Goal: Task Accomplishment & Management: Manage account settings

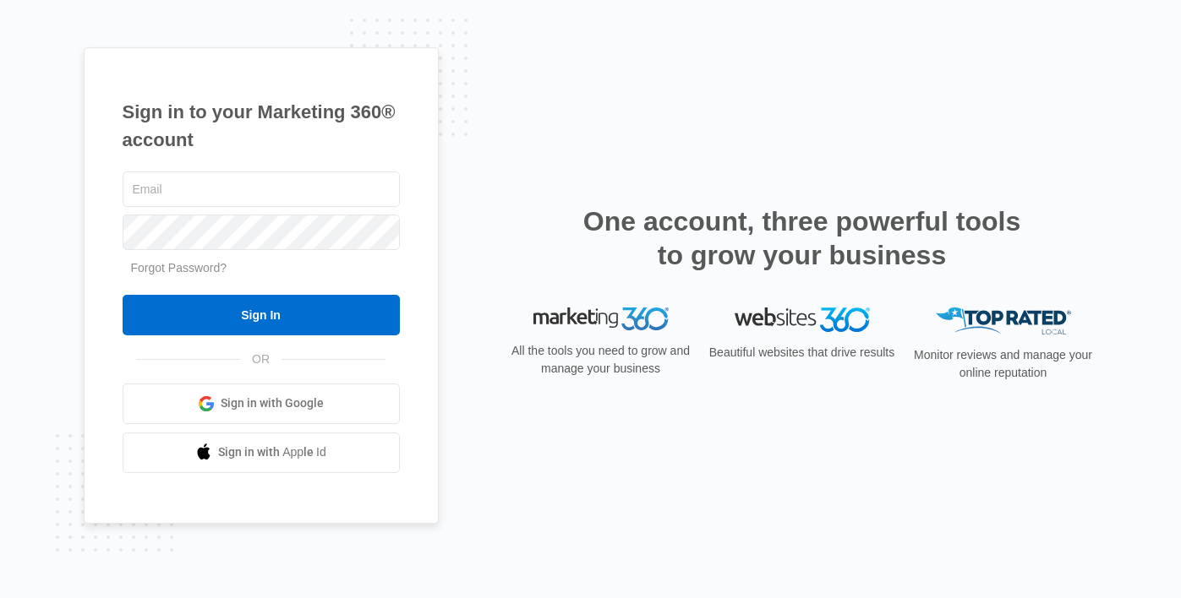
type input "[PERSON_NAME][EMAIL_ADDRESS][PERSON_NAME][DOMAIN_NAME]"
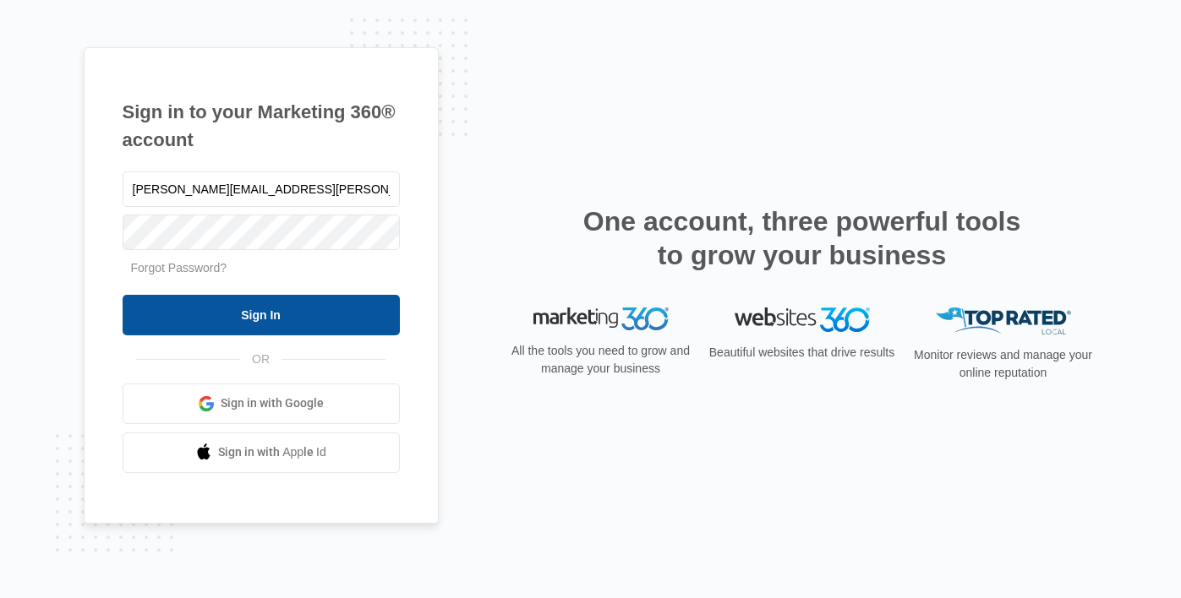
click at [369, 303] on input "Sign In" at bounding box center [261, 315] width 277 height 41
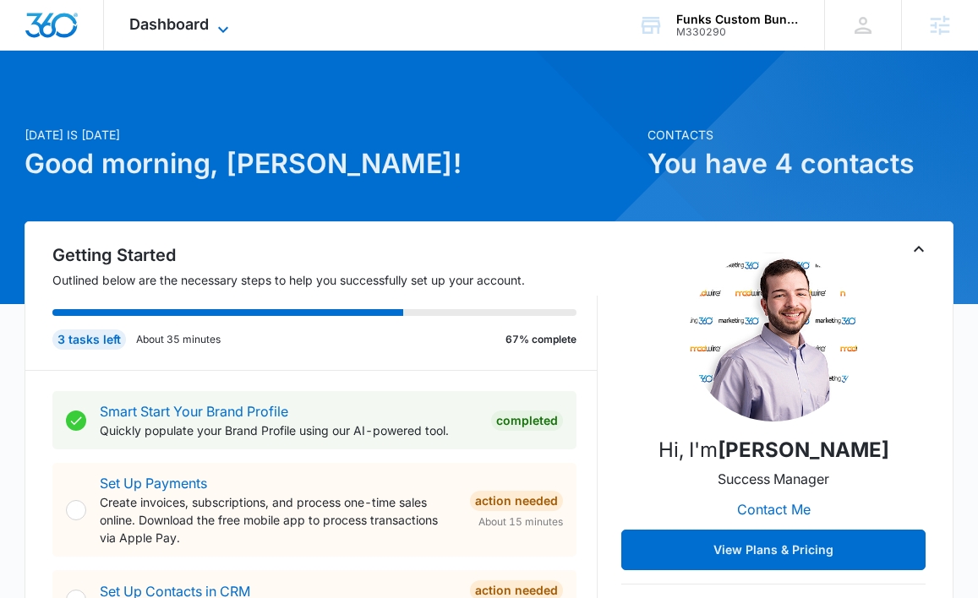
click at [159, 15] on span "Dashboard" at bounding box center [168, 24] width 79 height 18
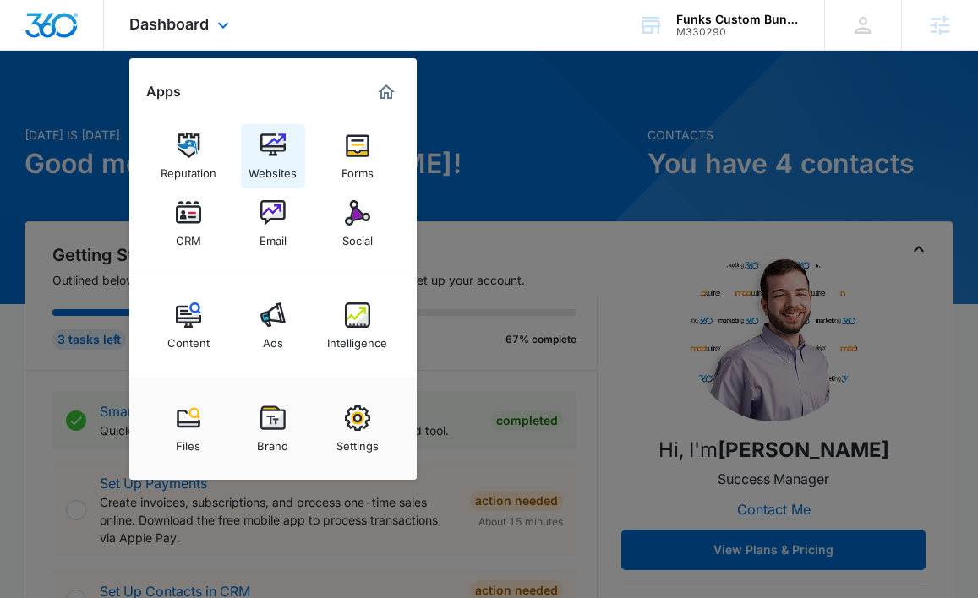
click at [279, 167] on div "Websites" at bounding box center [273, 169] width 48 height 22
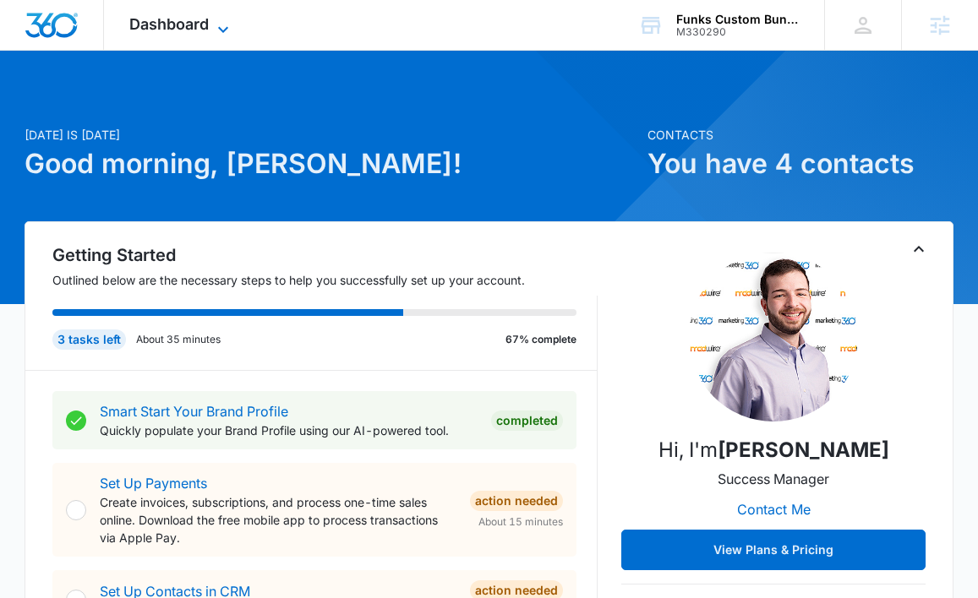
click at [186, 22] on span "Dashboard" at bounding box center [168, 24] width 79 height 18
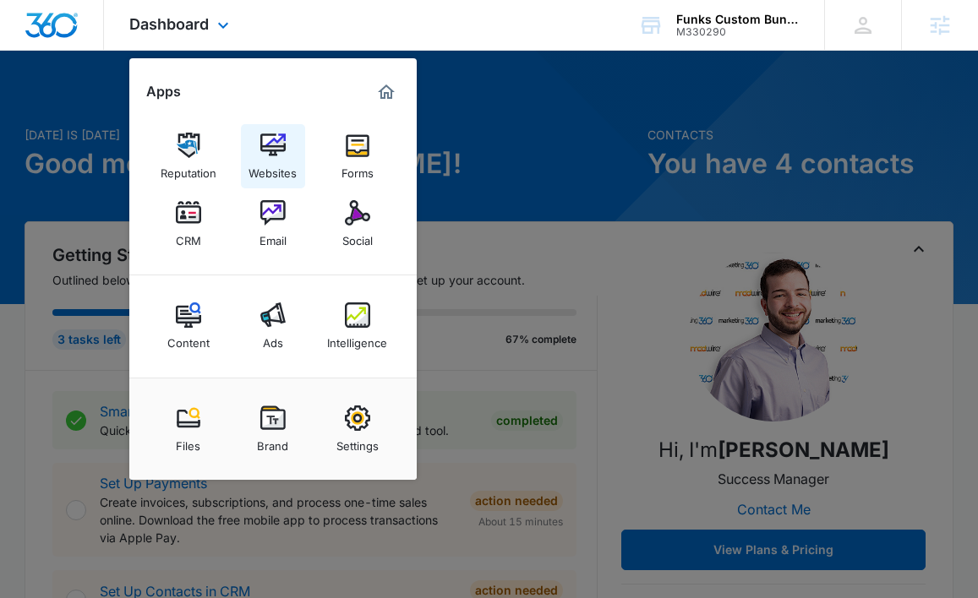
click at [280, 161] on div "Websites" at bounding box center [273, 169] width 48 height 22
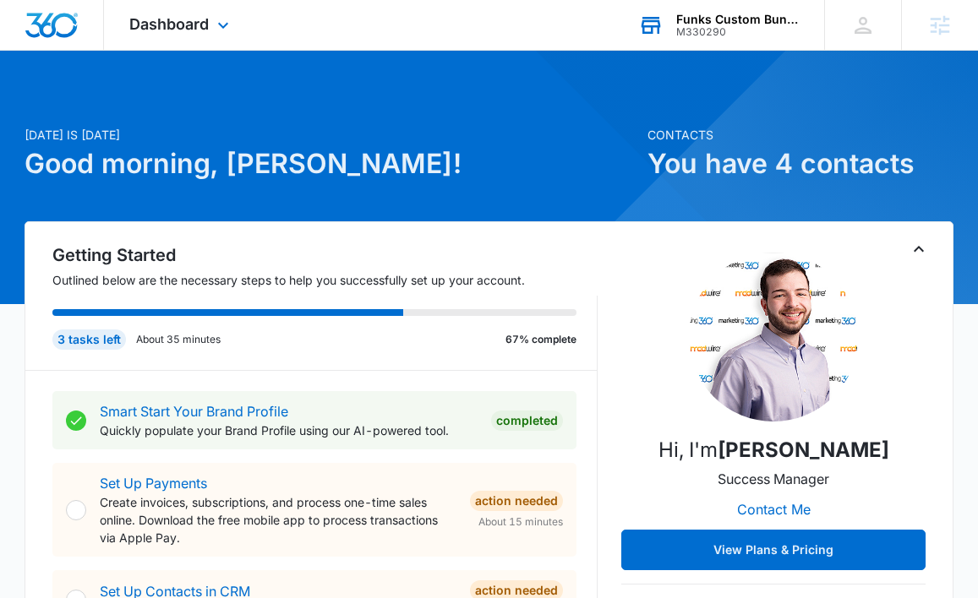
click at [700, 22] on div "Funks Custom Bunkbeds, Furniture & Sawmill" at bounding box center [737, 20] width 123 height 14
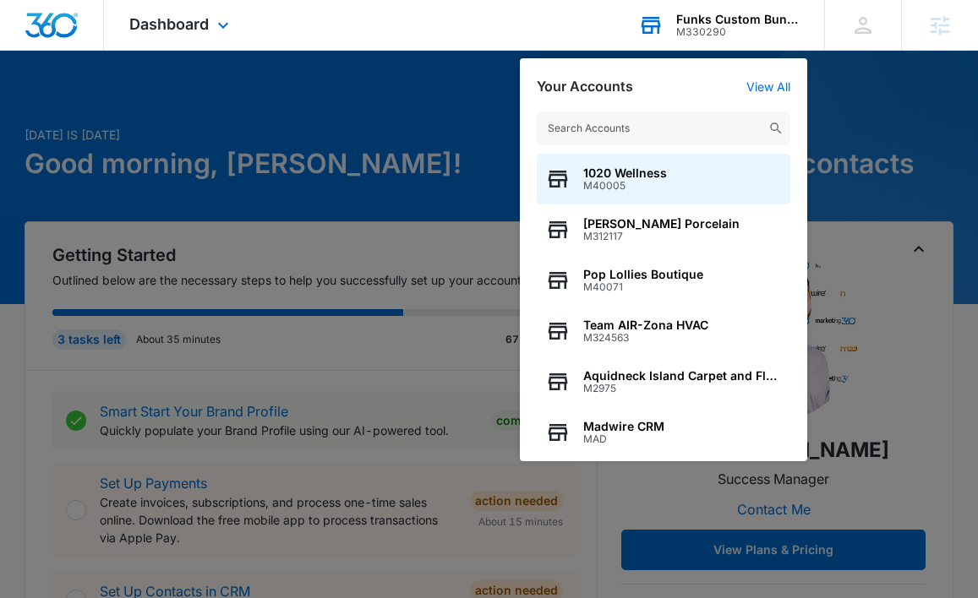
click at [622, 123] on input "text" at bounding box center [664, 129] width 254 height 34
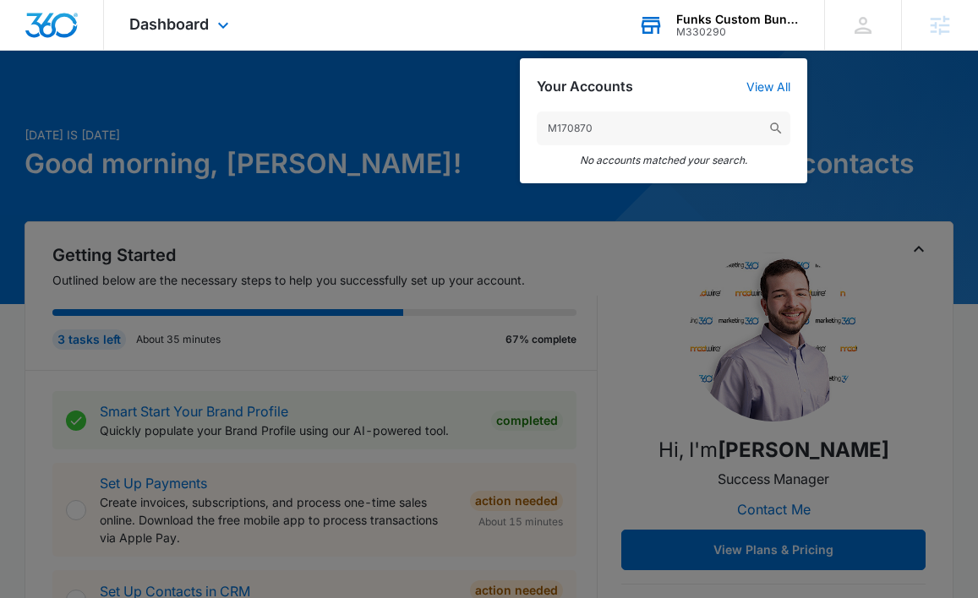
type input "M170870"
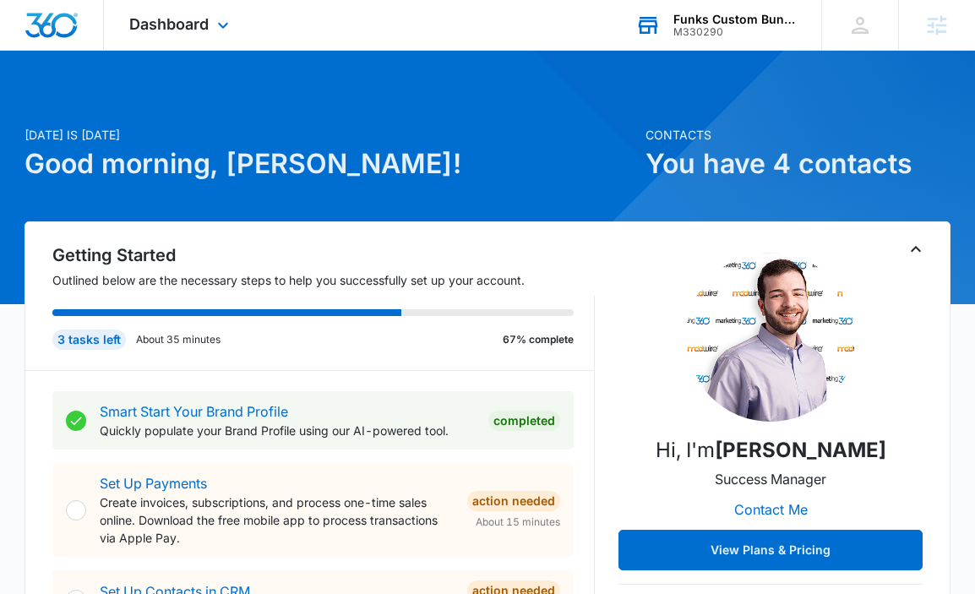
click at [696, 27] on div "M330290" at bounding box center [735, 32] width 123 height 12
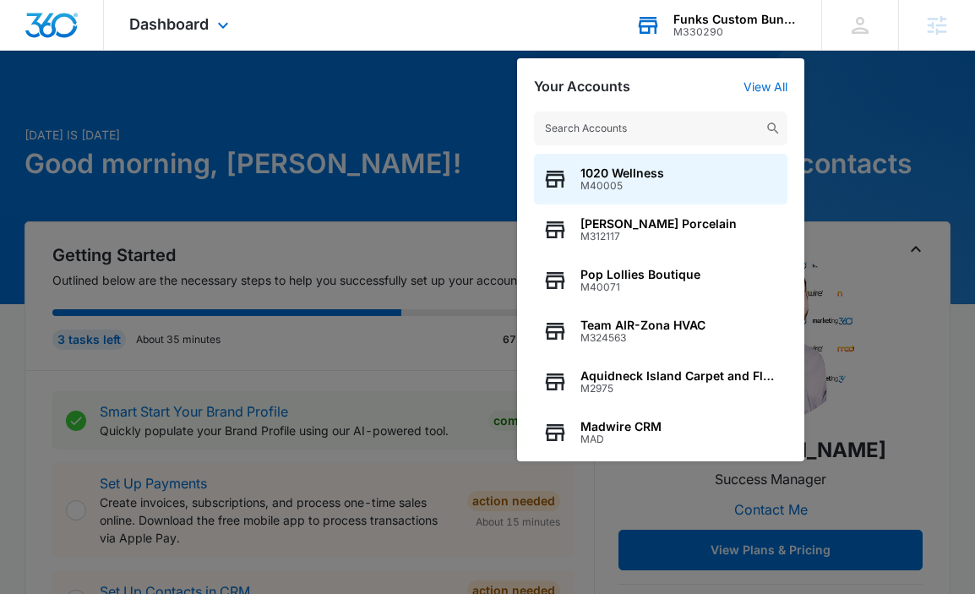
click at [658, 126] on input "text" at bounding box center [661, 129] width 254 height 34
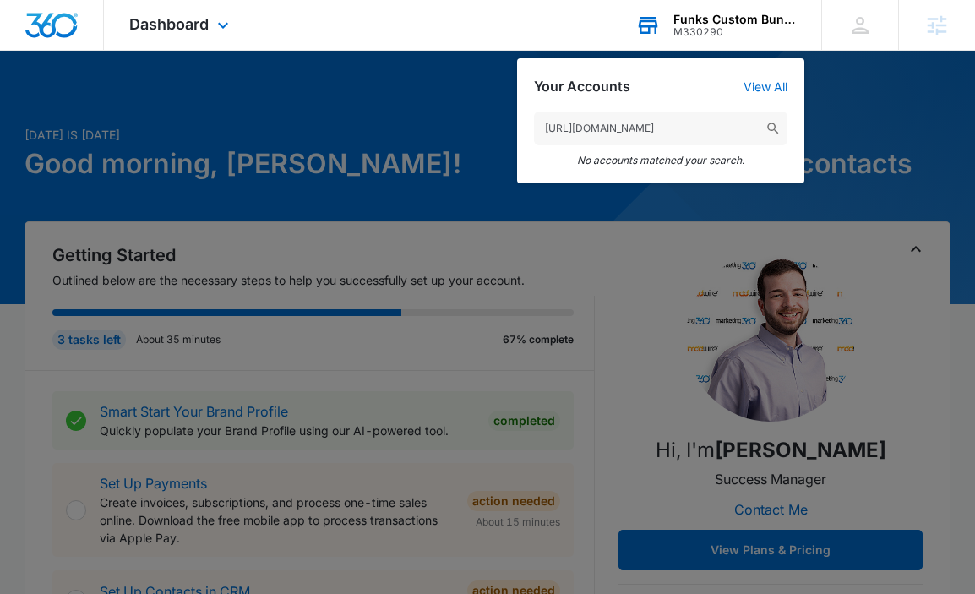
click at [608, 147] on div "[URL][DOMAIN_NAME] No accounts matched your search." at bounding box center [660, 139] width 287 height 89
click at [615, 134] on input "[URL][DOMAIN_NAME]" at bounding box center [661, 129] width 254 height 34
paste input "M170870"
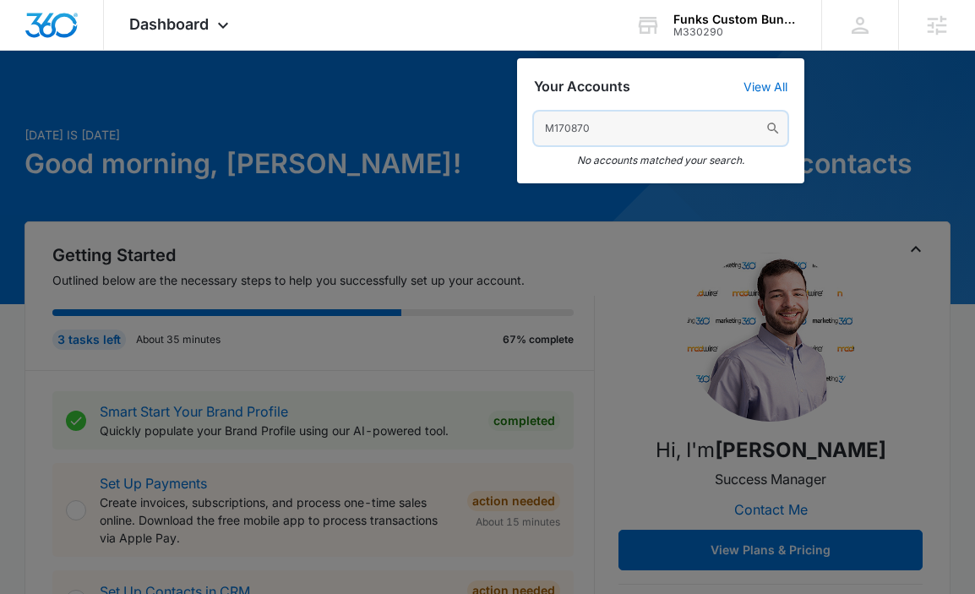
type input "M170870"
click at [778, 82] on link "View All" at bounding box center [766, 86] width 44 height 14
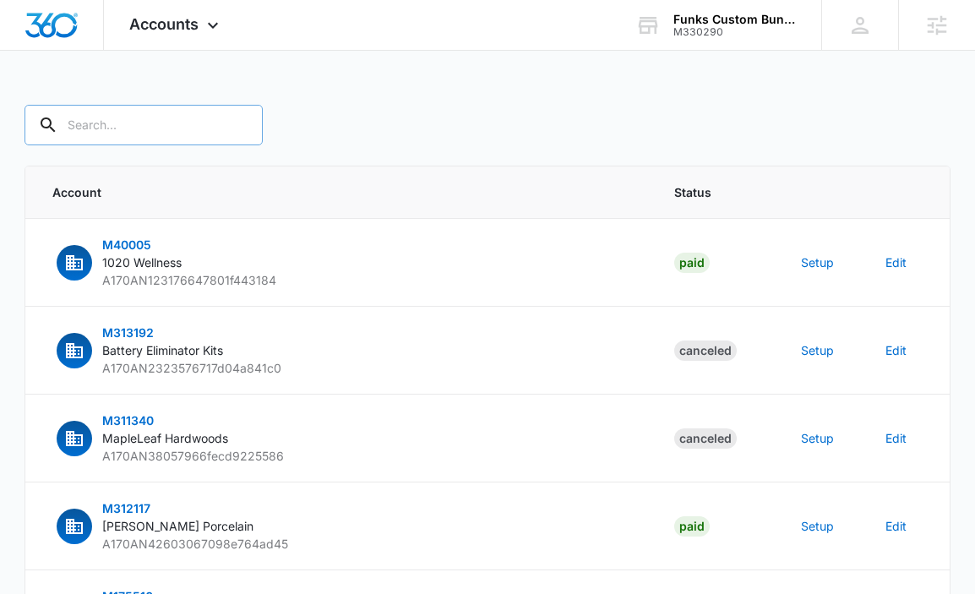
click at [94, 116] on input "text" at bounding box center [144, 125] width 238 height 41
paste input "M170870"
type input "M170870"
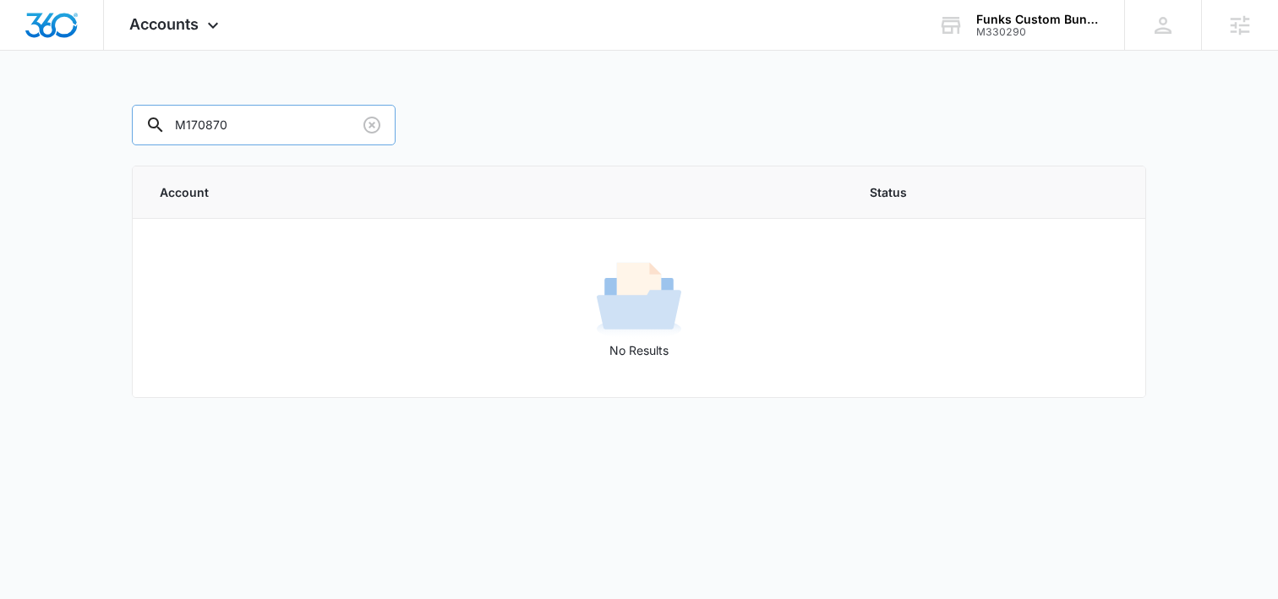
click at [221, 128] on input "M170870" at bounding box center [264, 125] width 264 height 41
drag, startPoint x: 256, startPoint y: 125, endPoint x: 138, endPoint y: 121, distance: 118.4
click at [134, 123] on input "M170870" at bounding box center [264, 125] width 264 height 41
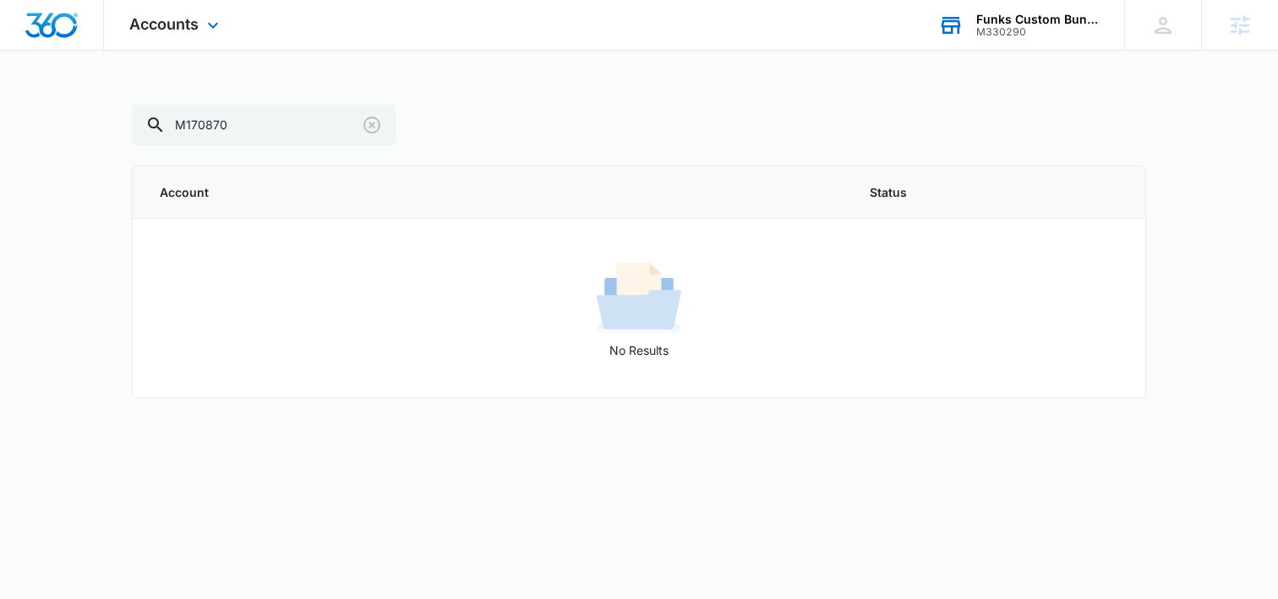
click at [987, 15] on div "Funks Custom Bunkbeds, Furniture & Sawmill" at bounding box center [1037, 20] width 123 height 14
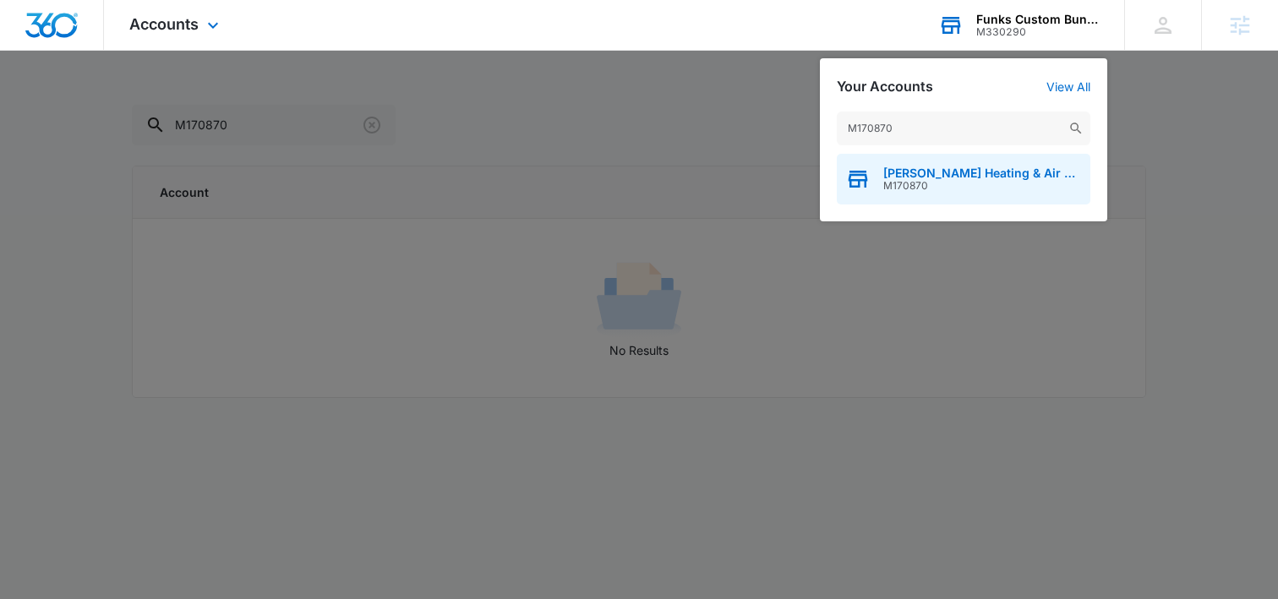
type input "M170870"
click at [973, 170] on span "[PERSON_NAME] Heating & Air Conditioning" at bounding box center [982, 174] width 199 height 14
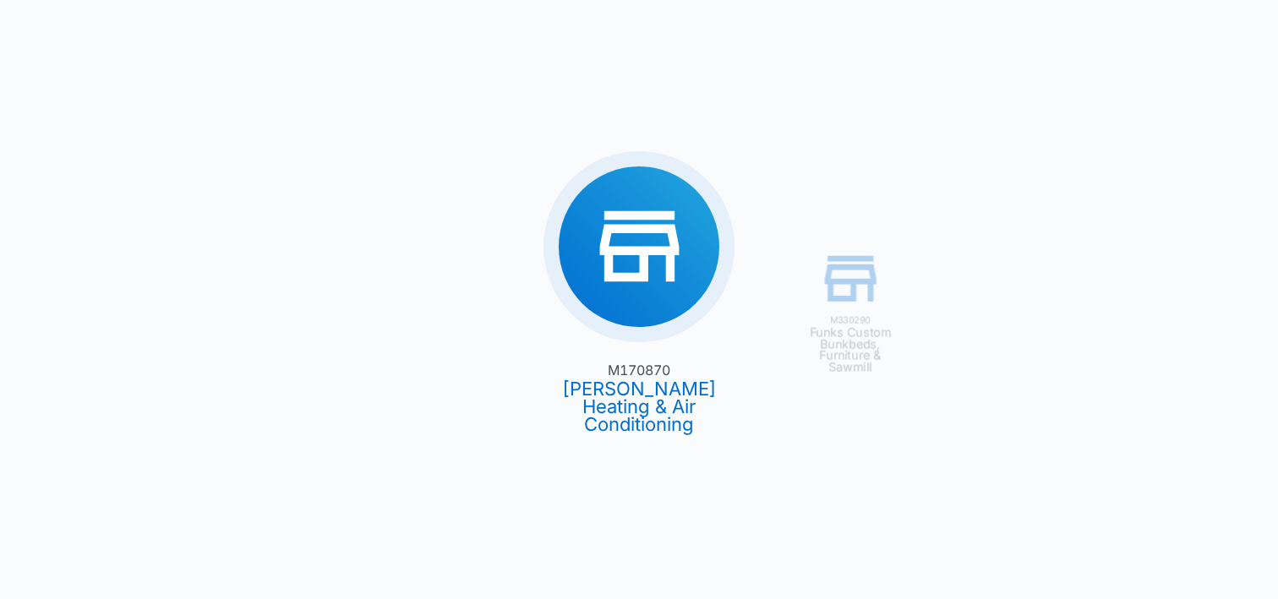
click at [706, 194] on div "M330290 Funks Custom Bunkbeds, Furniture & Sawmill M170870 [PERSON_NAME] Heatin…" at bounding box center [639, 299] width 1278 height 599
click at [658, 423] on div "M330290 Funks Custom Bunkbeds, Furniture & Sawmill M170870 [PERSON_NAME] Heatin…" at bounding box center [639, 299] width 1278 height 599
click at [658, 422] on div "M330290 Funks Custom Bunkbeds, Furniture & Sawmill M170870 [PERSON_NAME] Heatin…" at bounding box center [639, 299] width 1278 height 599
click at [332, 75] on div "M330290 Funks Custom Bunkbeds, Furniture & Sawmill M170870 [PERSON_NAME] Heatin…" at bounding box center [639, 299] width 1278 height 599
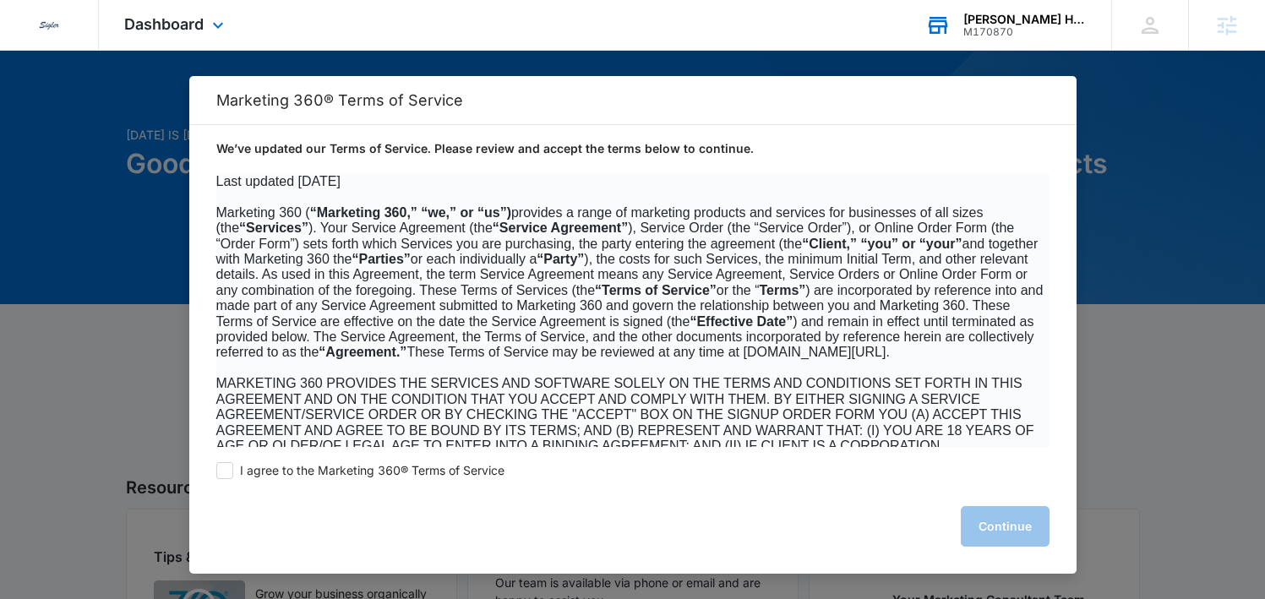
click at [299, 480] on div "I agree to the Marketing 360® Terms of Service Continue" at bounding box center [633, 510] width 888 height 127
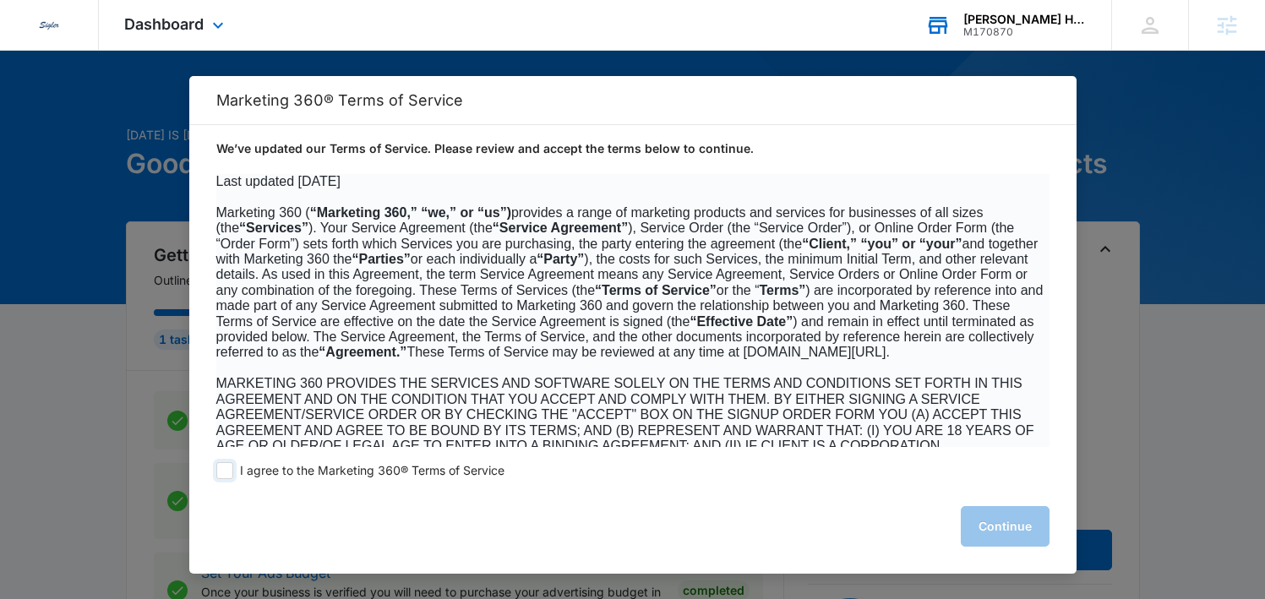
click at [230, 470] on span at bounding box center [224, 470] width 17 height 17
click at [230, 470] on input "I agree to the Marketing 360® Terms of Service" at bounding box center [224, 470] width 17 height 17
checkbox input "true"
click at [987, 519] on button "Continue" at bounding box center [1005, 526] width 89 height 41
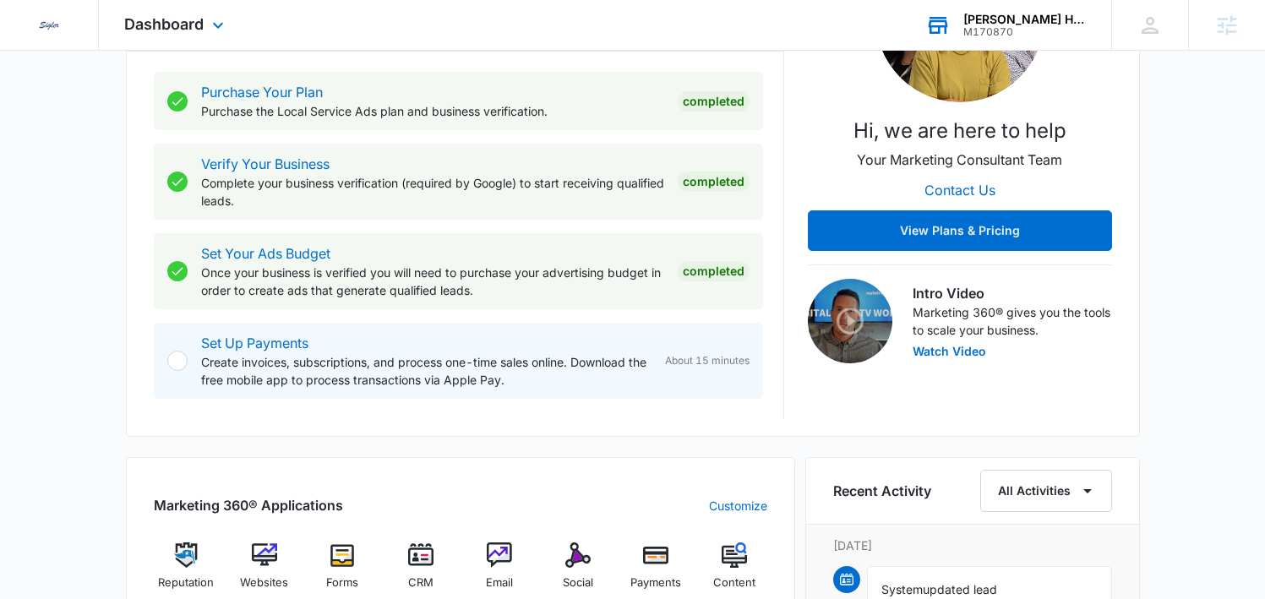
scroll to position [216, 0]
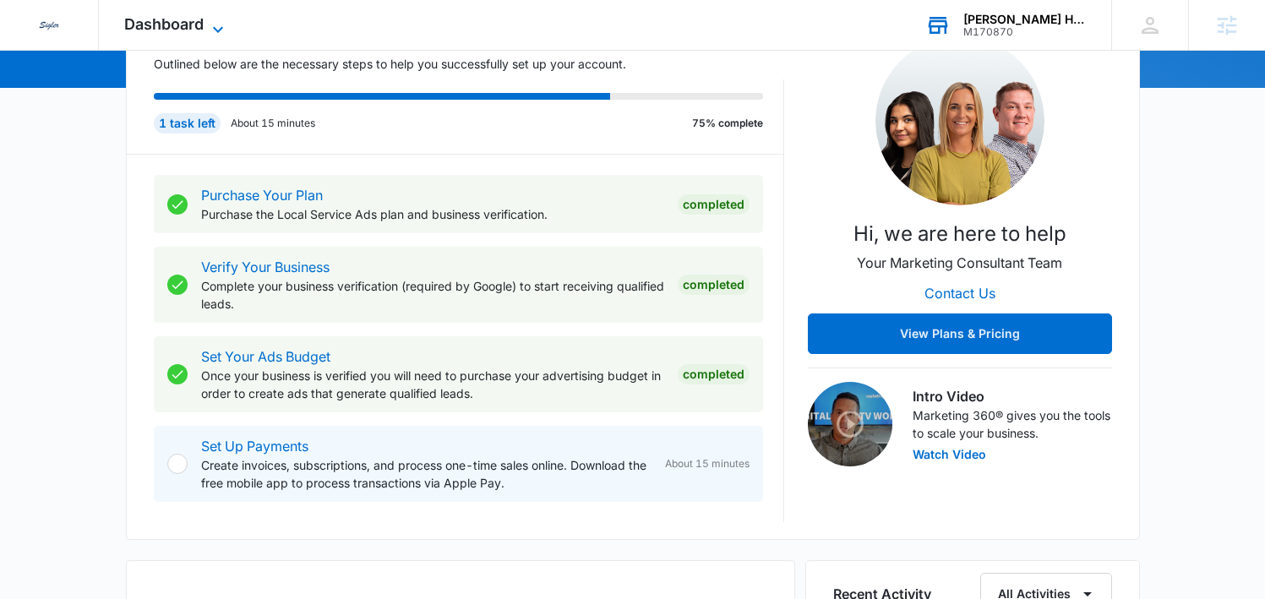
click at [145, 26] on span "Dashboard" at bounding box center [163, 24] width 79 height 18
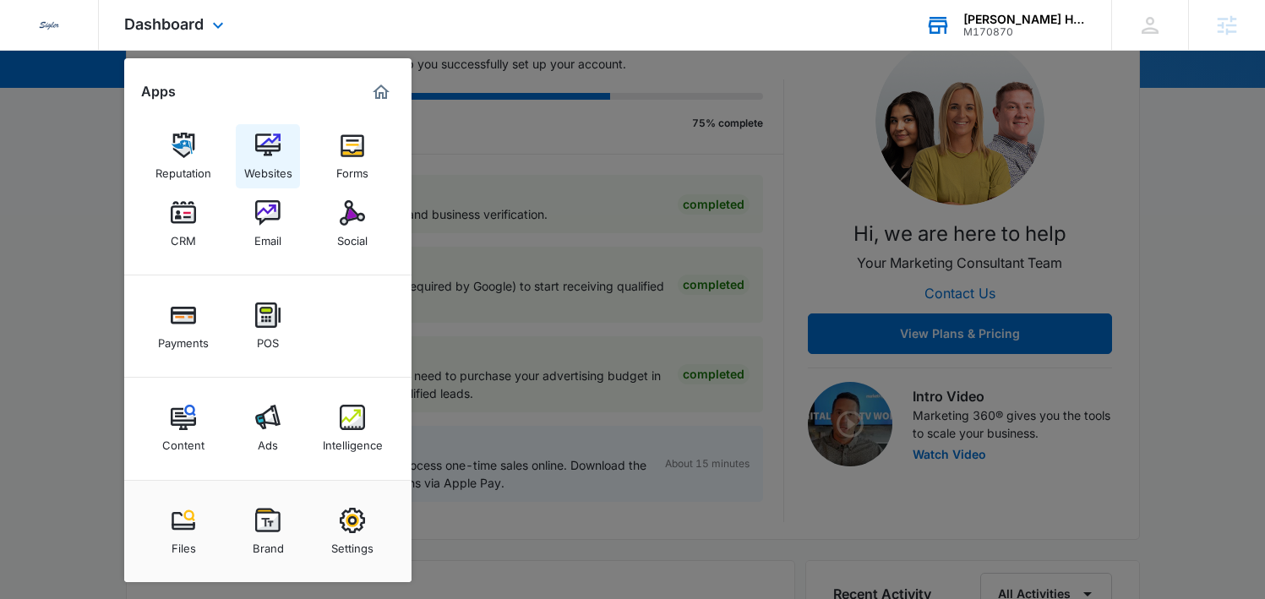
click at [277, 159] on div "Websites" at bounding box center [268, 169] width 48 height 22
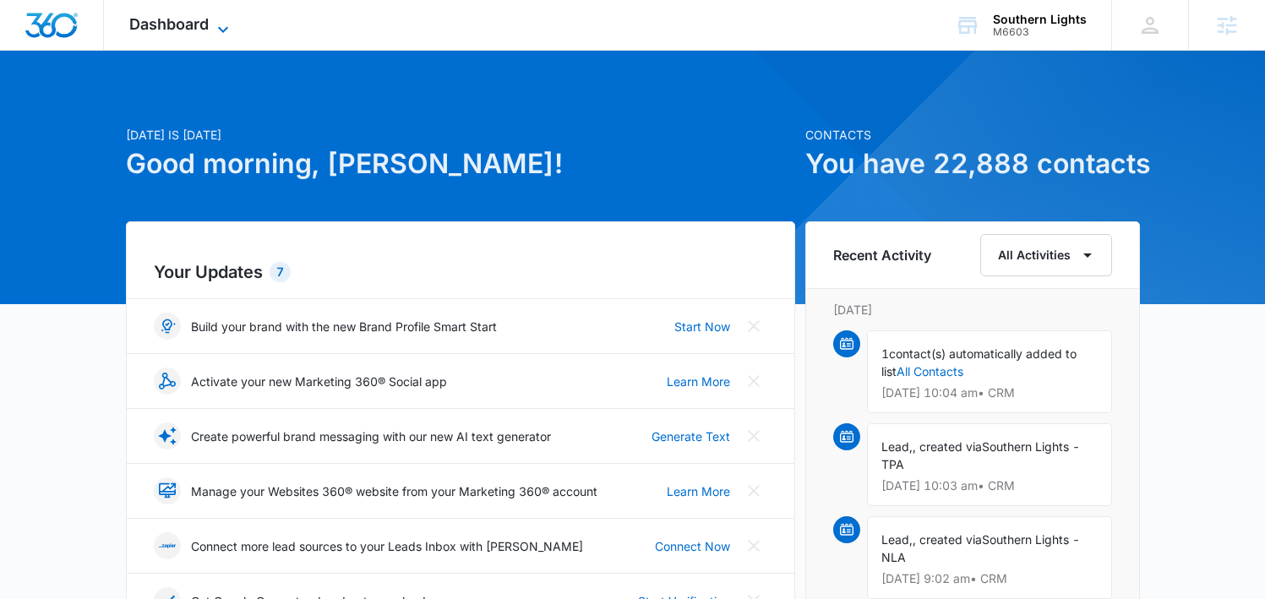
click at [205, 20] on span "Dashboard" at bounding box center [168, 24] width 79 height 18
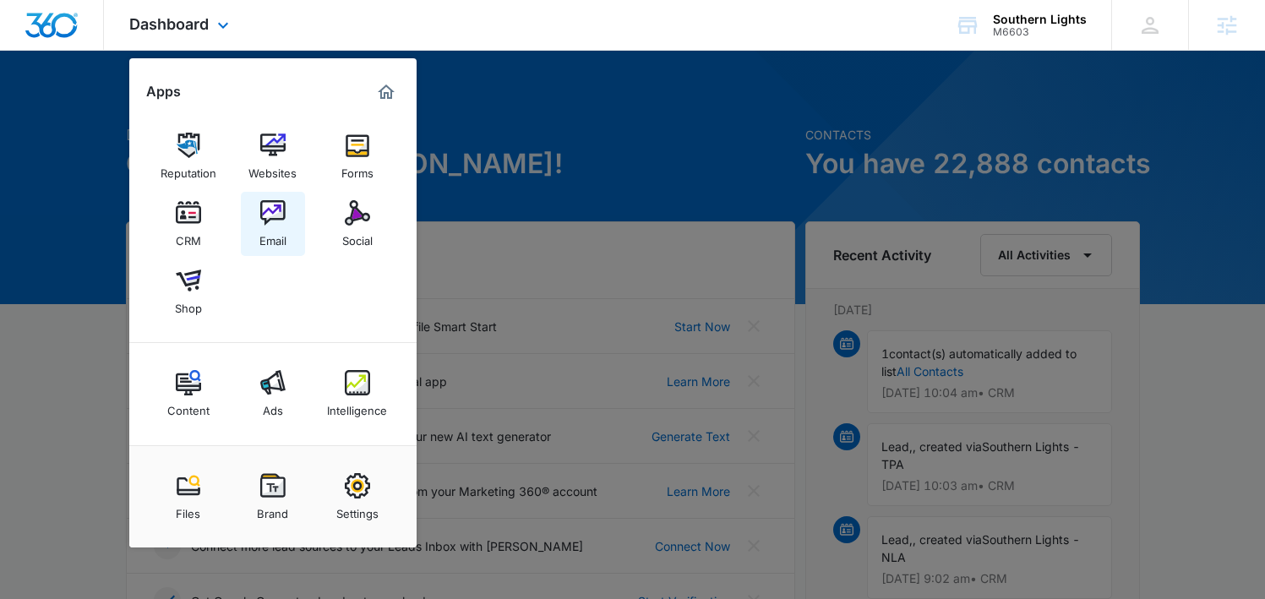
click at [288, 195] on link "Email" at bounding box center [273, 224] width 64 height 64
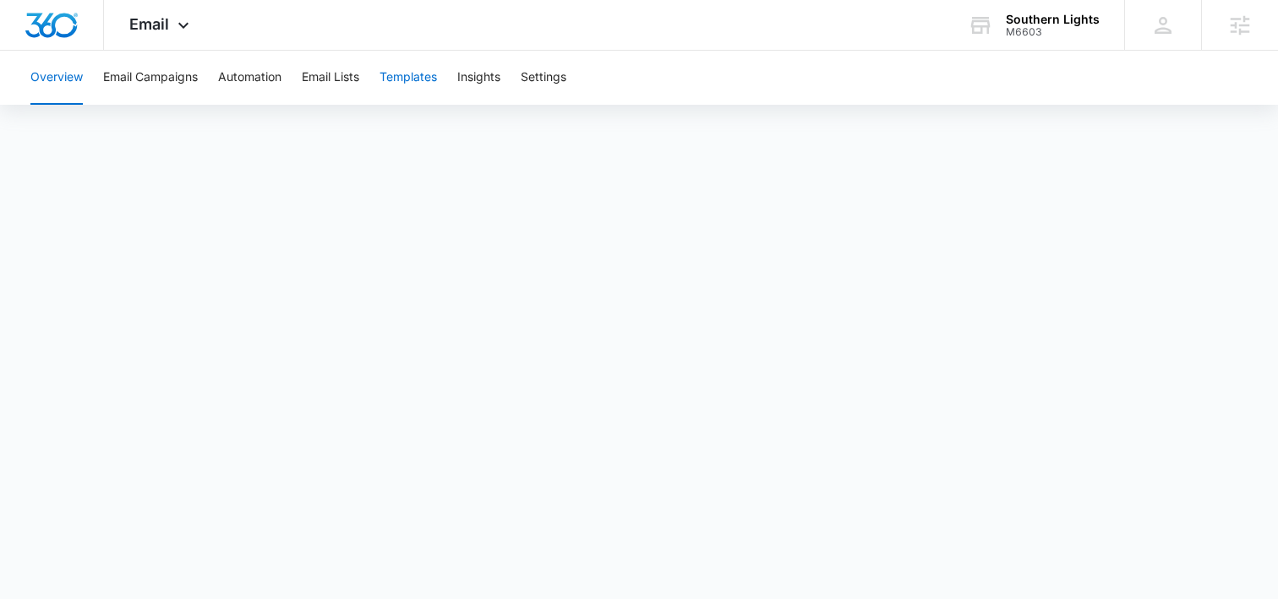
click at [396, 73] on button "Templates" at bounding box center [408, 78] width 57 height 54
